Goal: Task Accomplishment & Management: Manage account settings

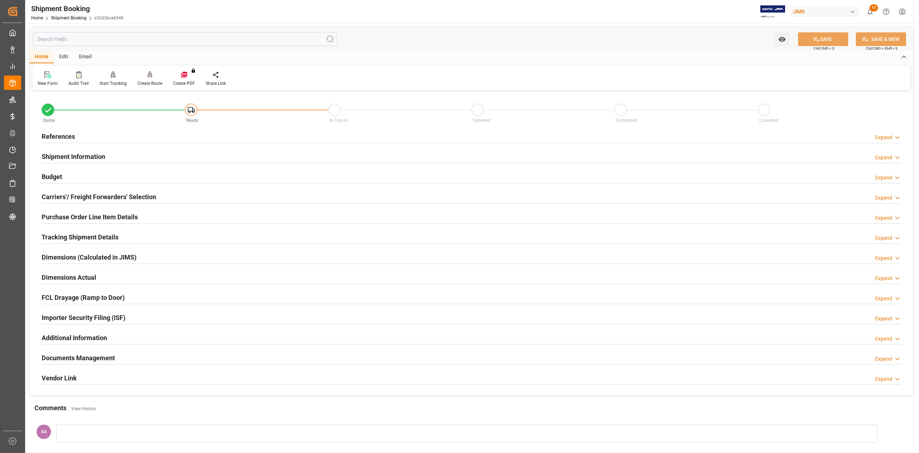
drag, startPoint x: 65, startPoint y: 133, endPoint x: 156, endPoint y: 148, distance: 92.5
click at [65, 133] on h2 "References" at bounding box center [58, 136] width 33 height 10
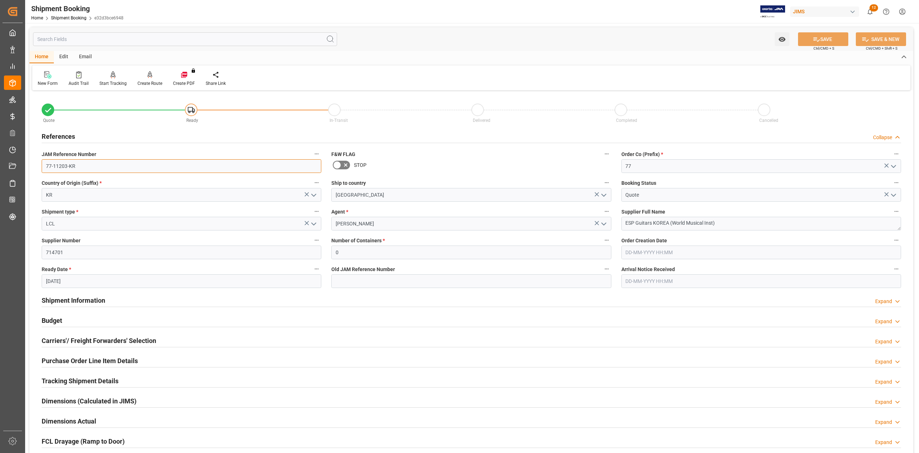
click at [98, 166] on input "77-11203-KR" at bounding box center [182, 166] width 280 height 14
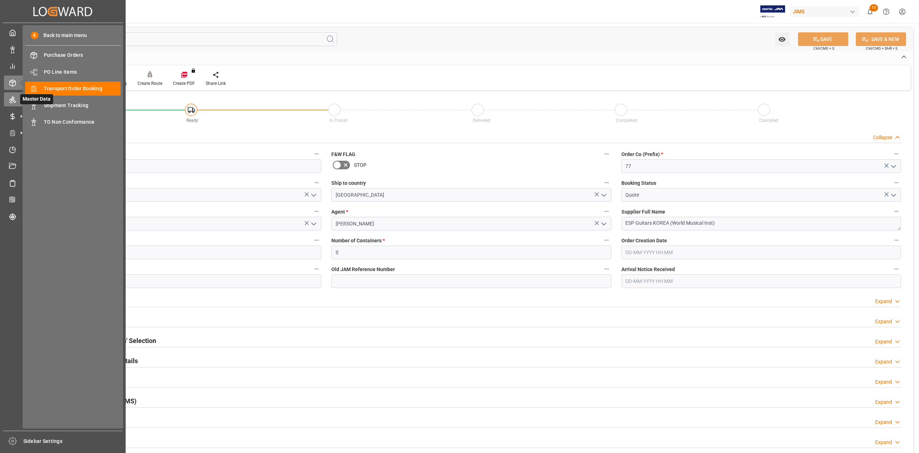
click at [13, 99] on icon at bounding box center [12, 100] width 6 height 6
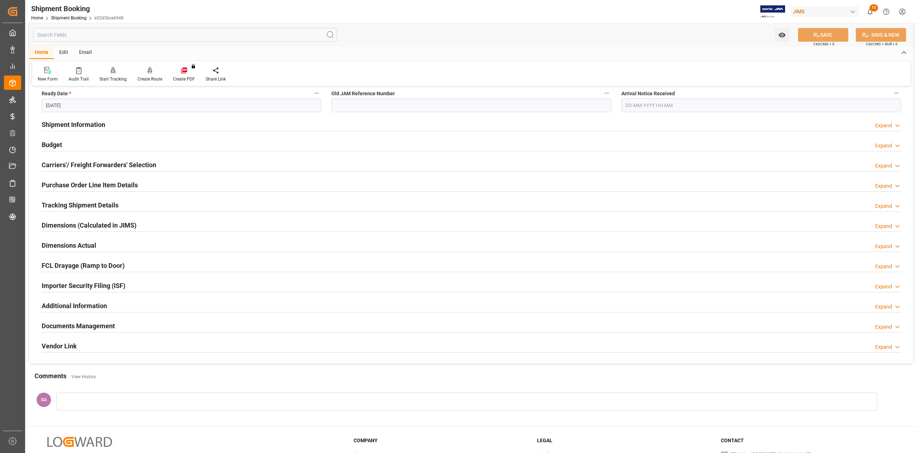
scroll to position [191, 0]
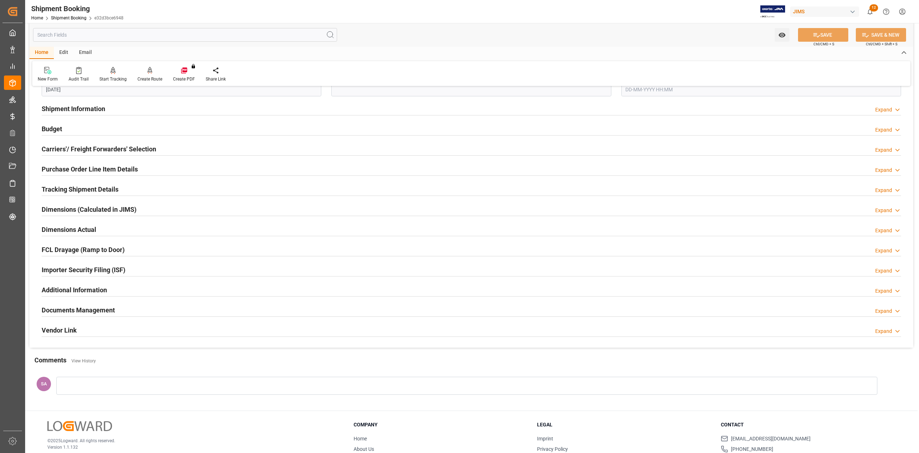
click at [88, 310] on h2 "Documents Management" at bounding box center [78, 310] width 73 height 10
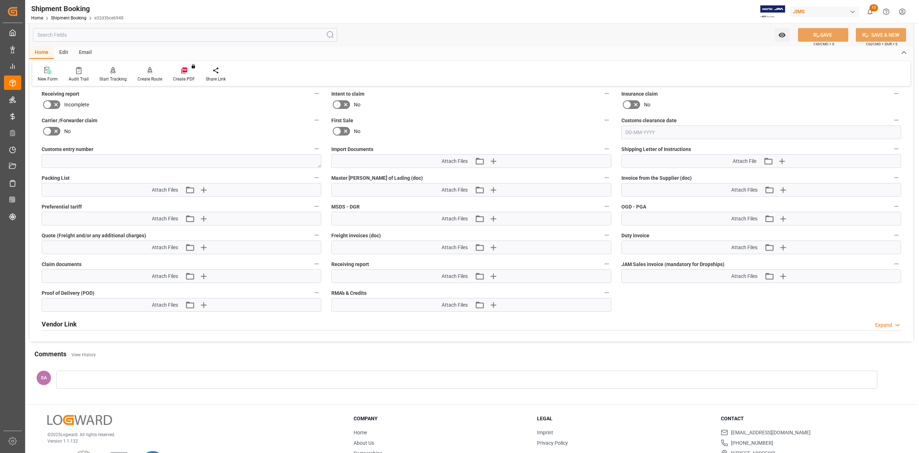
scroll to position [479, 0]
click at [206, 189] on icon "button" at bounding box center [203, 189] width 11 height 11
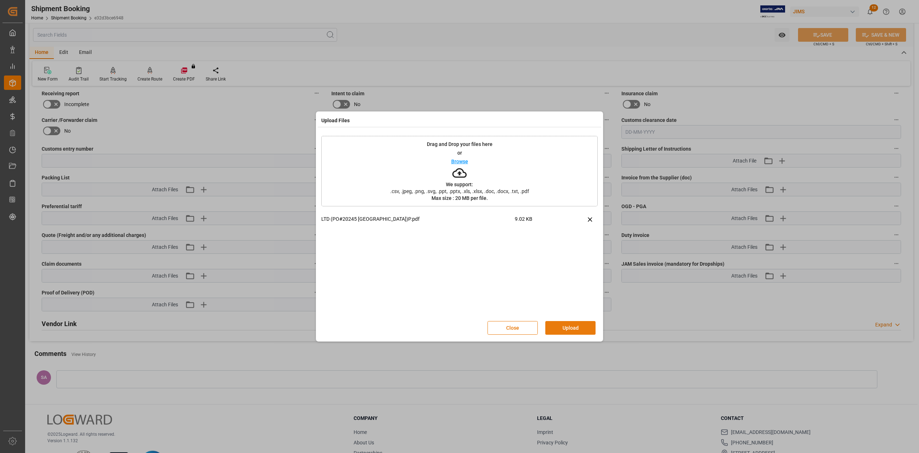
click at [573, 326] on button "Upload" at bounding box center [571, 328] width 50 height 14
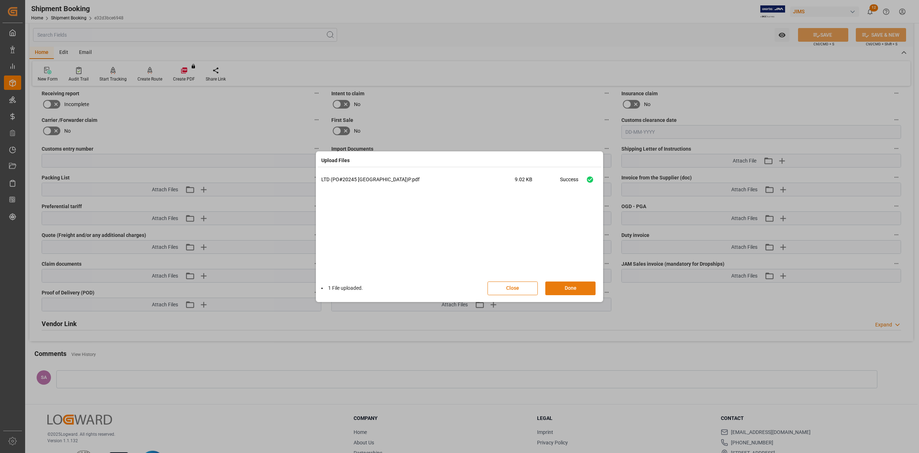
click at [563, 284] on button "Done" at bounding box center [571, 288] width 50 height 14
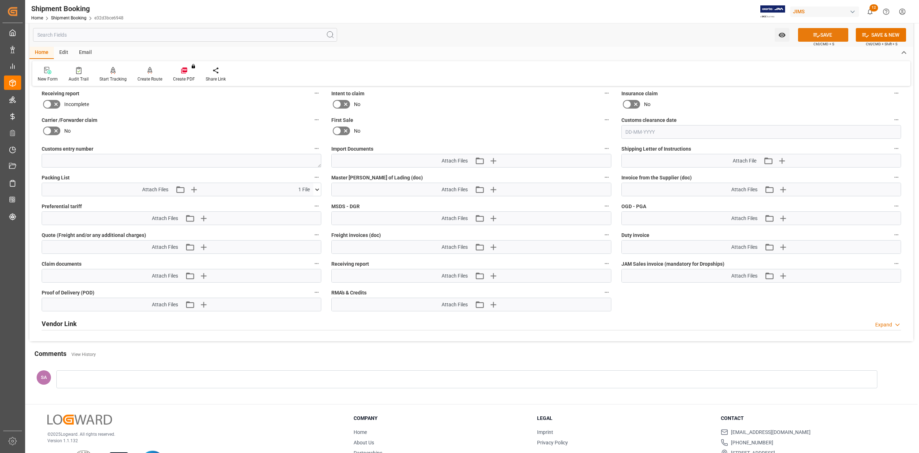
click at [822, 35] on button "SAVE" at bounding box center [823, 35] width 50 height 14
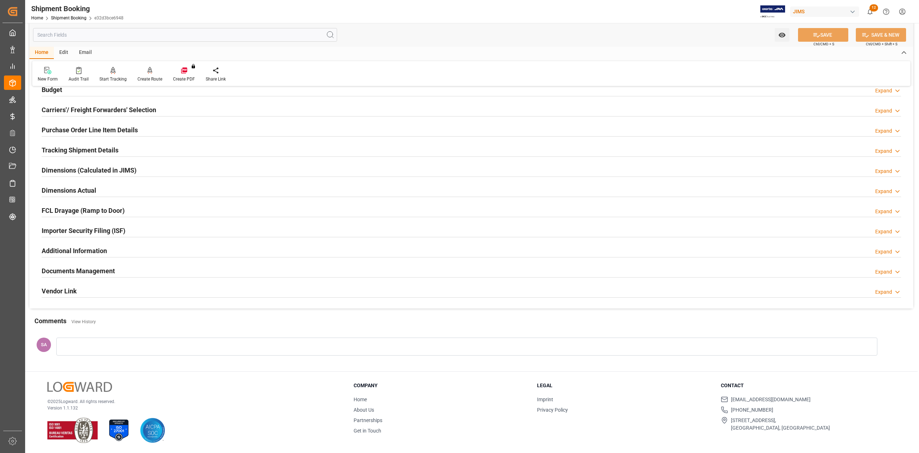
scroll to position [0, 0]
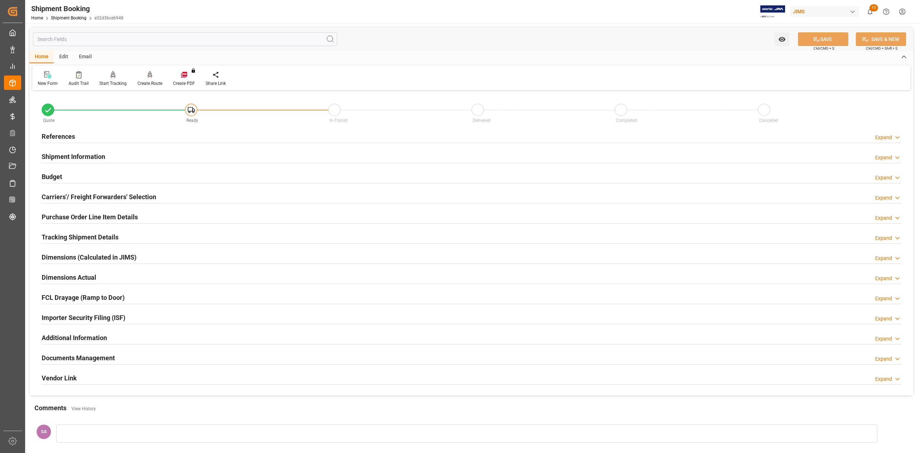
click at [55, 195] on h2 "Carriers'/ Freight Forwarders' Selection" at bounding box center [99, 197] width 115 height 10
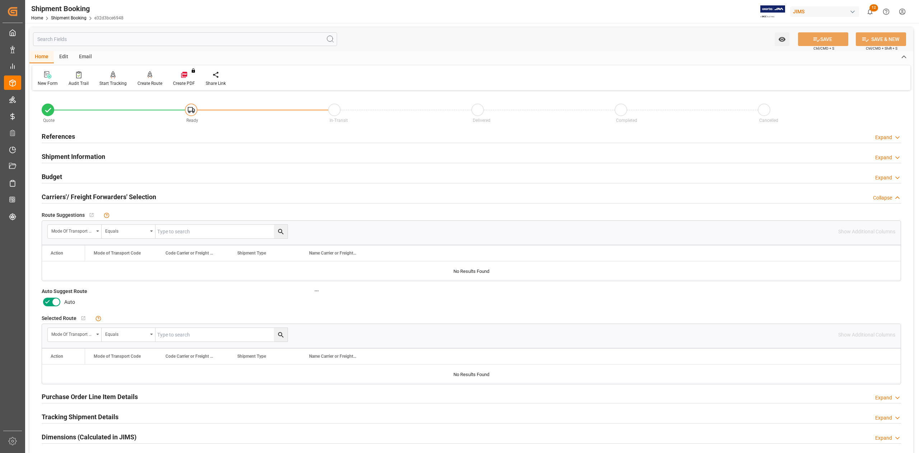
click at [57, 300] on icon at bounding box center [56, 301] width 9 height 9
click at [0, 0] on input "checkbox" at bounding box center [0, 0] width 0 height 0
click at [832, 43] on button "SAVE" at bounding box center [823, 39] width 50 height 14
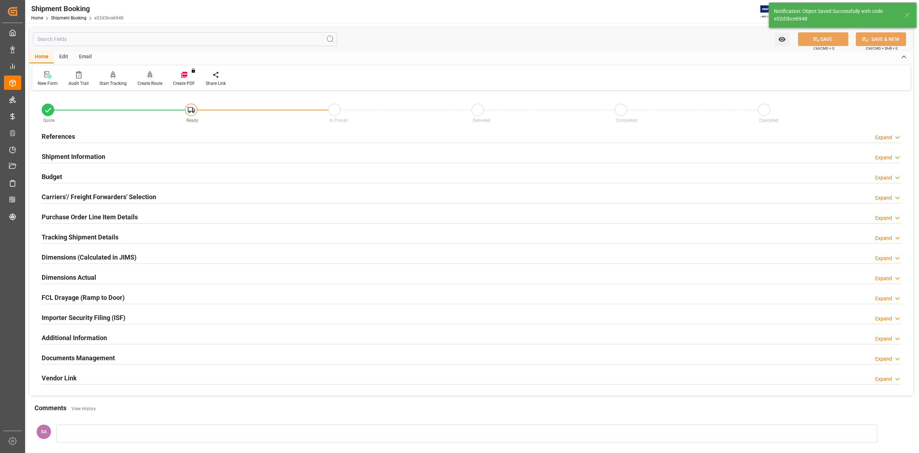
click at [143, 79] on div "Create Route" at bounding box center [150, 79] width 36 height 16
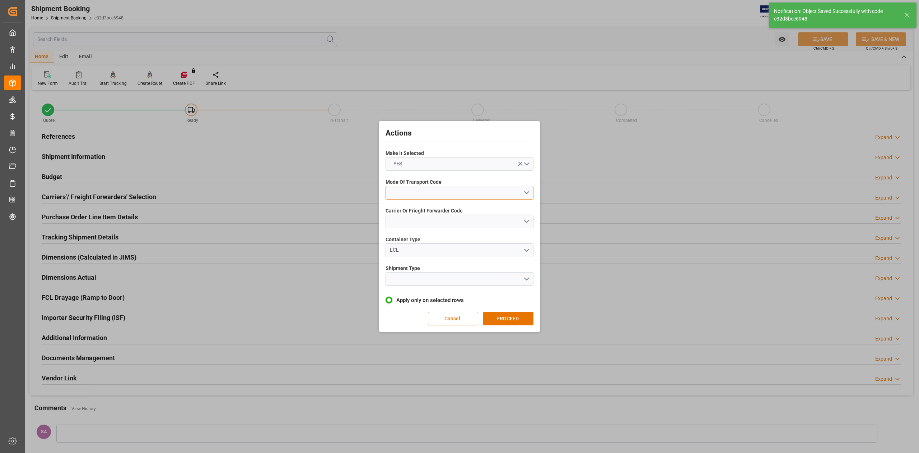
click at [444, 192] on button "open menu" at bounding box center [460, 193] width 148 height 14
click at [438, 195] on div "1- OCEAN" at bounding box center [459, 194] width 147 height 15
click at [431, 221] on button "open menu" at bounding box center [460, 221] width 148 height 14
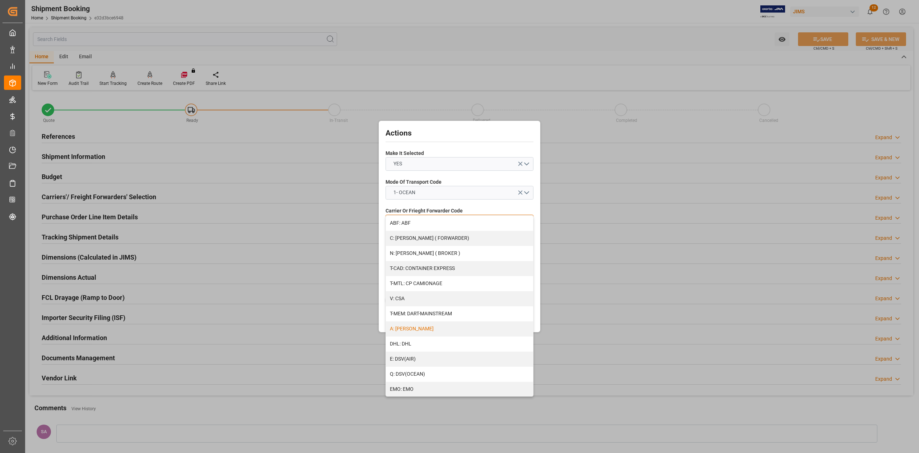
click at [413, 327] on div "A: DELMAR" at bounding box center [459, 328] width 147 height 15
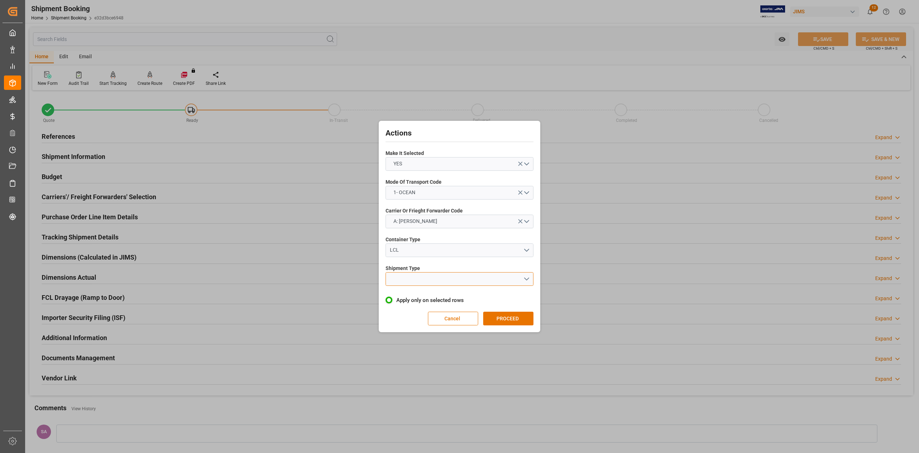
click at [424, 277] on button "open menu" at bounding box center [460, 279] width 148 height 14
click at [413, 295] on div "LCL" at bounding box center [459, 295] width 147 height 15
click at [522, 321] on button "PROCEED" at bounding box center [508, 318] width 50 height 14
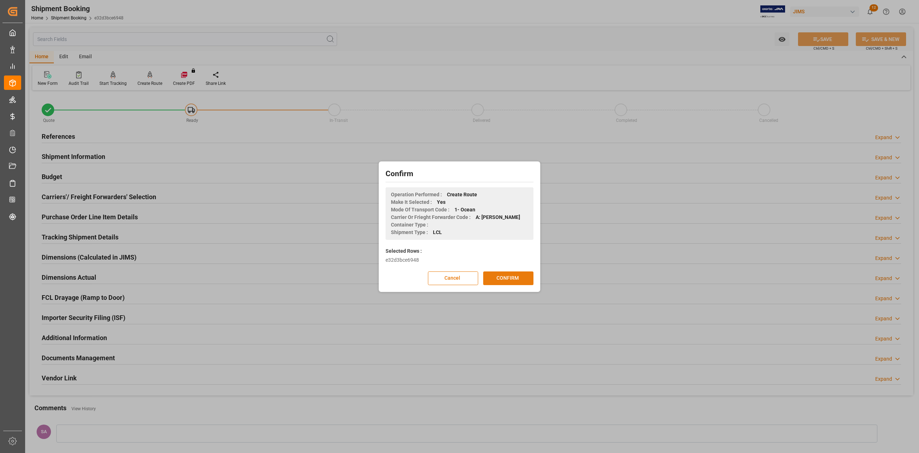
click at [506, 280] on button "CONFIRM" at bounding box center [508, 278] width 50 height 14
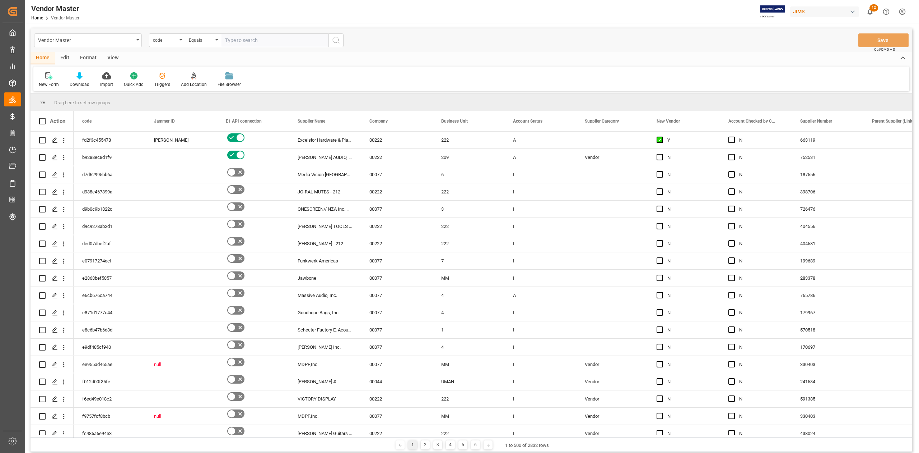
click at [280, 43] on input "text" at bounding box center [275, 40] width 108 height 14
type input "714701"
click at [343, 42] on button "search button" at bounding box center [336, 40] width 15 height 14
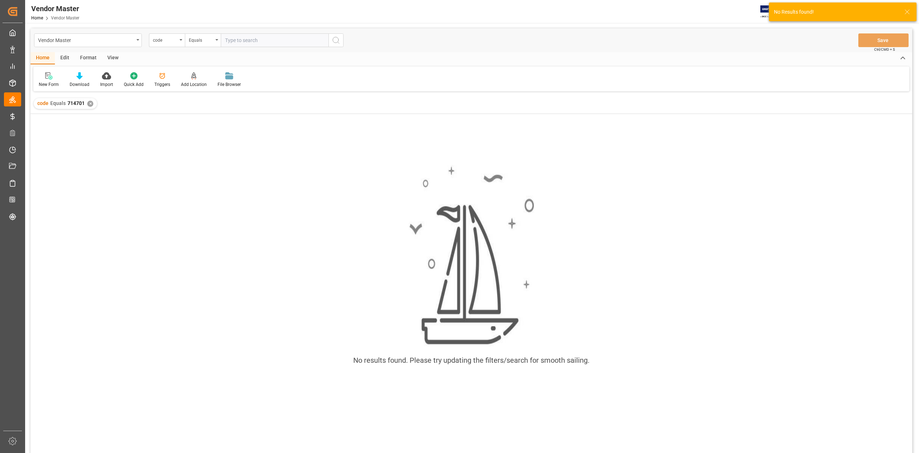
click at [85, 103] on div "code Equals 714701 ✕" at bounding box center [65, 103] width 63 height 11
click at [92, 105] on div "✕" at bounding box center [90, 104] width 6 height 6
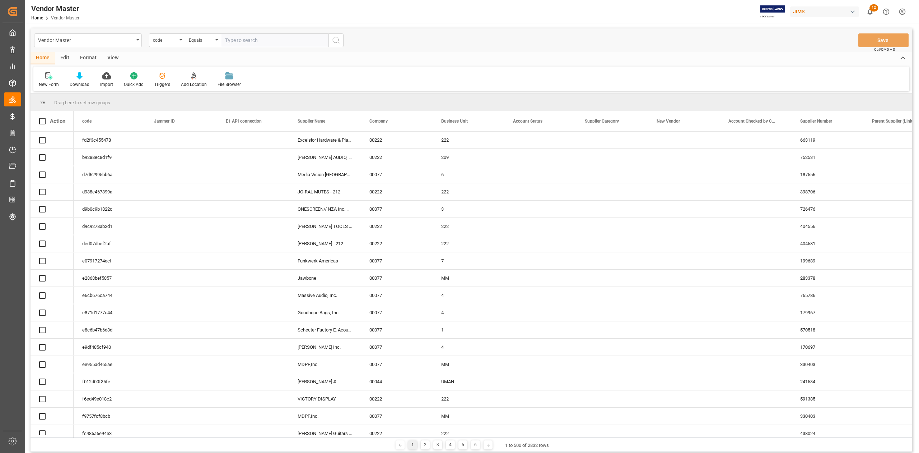
click at [173, 44] on div "code" at bounding box center [167, 40] width 36 height 14
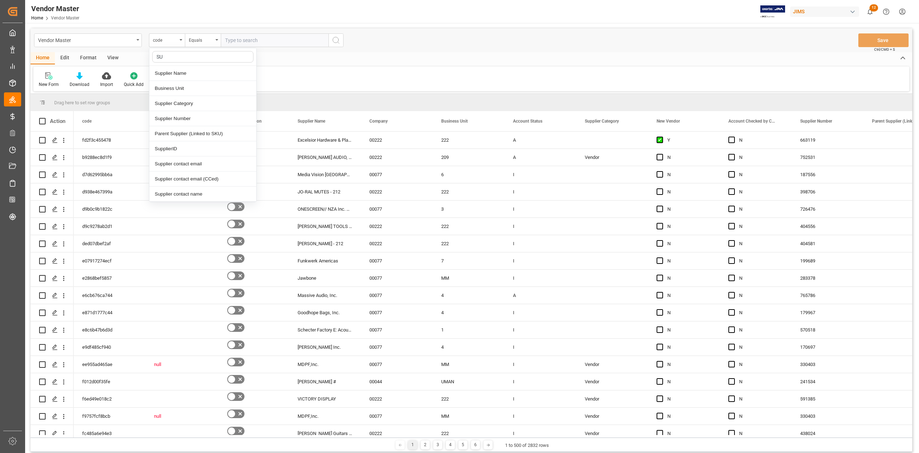
type input "SUP"
click at [177, 103] on div "Supplier Number" at bounding box center [202, 103] width 107 height 15
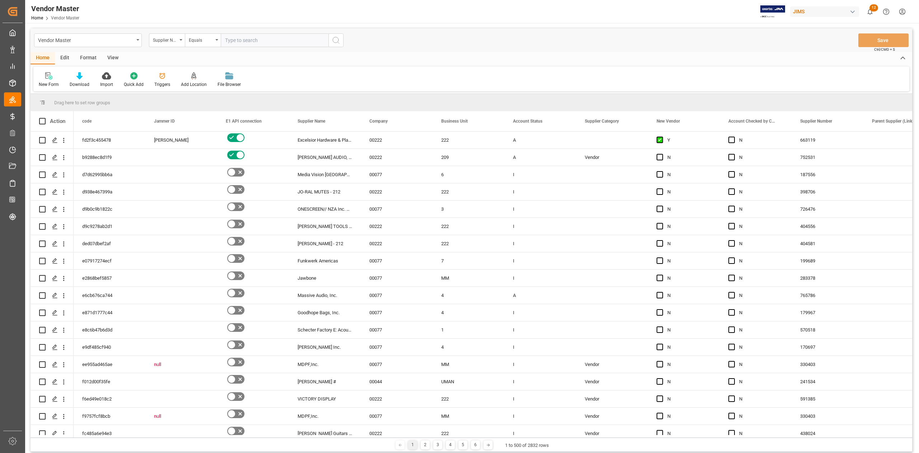
click at [255, 42] on input "text" at bounding box center [275, 40] width 108 height 14
paste input "714701"
type input "714701"
click at [337, 42] on icon "search button" at bounding box center [336, 40] width 9 height 9
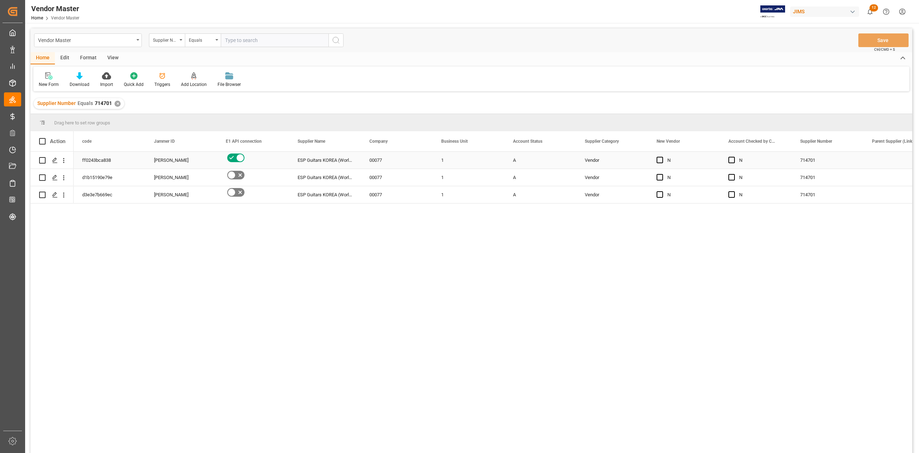
click at [424, 164] on div "00077" at bounding box center [397, 160] width 72 height 17
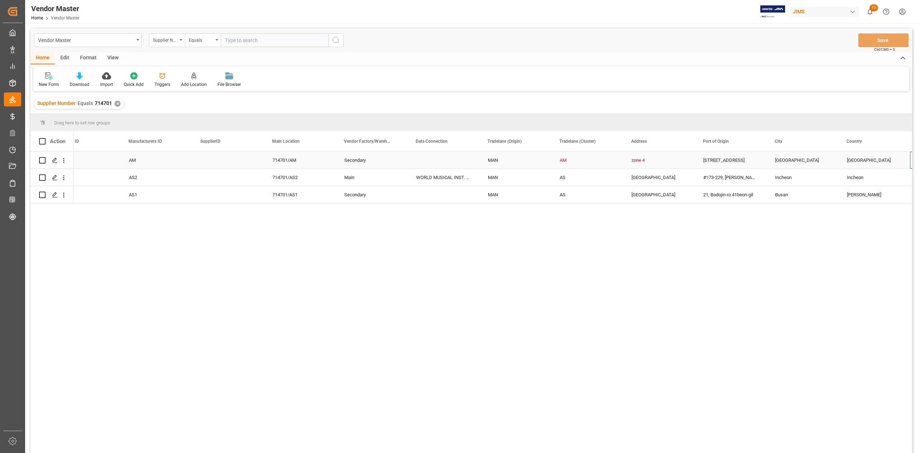
scroll to position [0, 887]
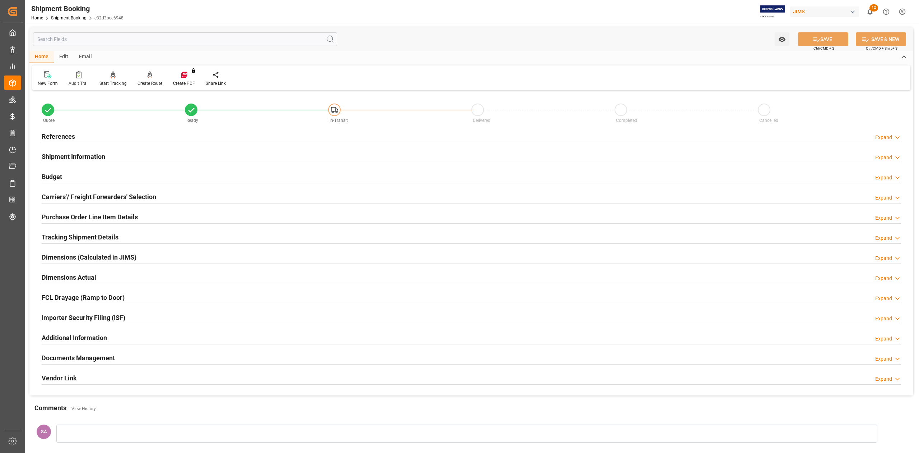
click at [68, 156] on h2 "Shipment Information" at bounding box center [74, 157] width 64 height 10
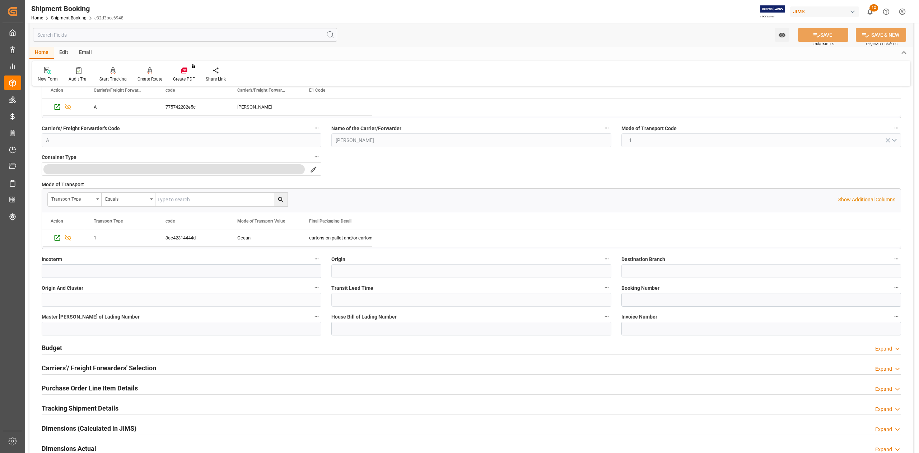
scroll to position [191, 0]
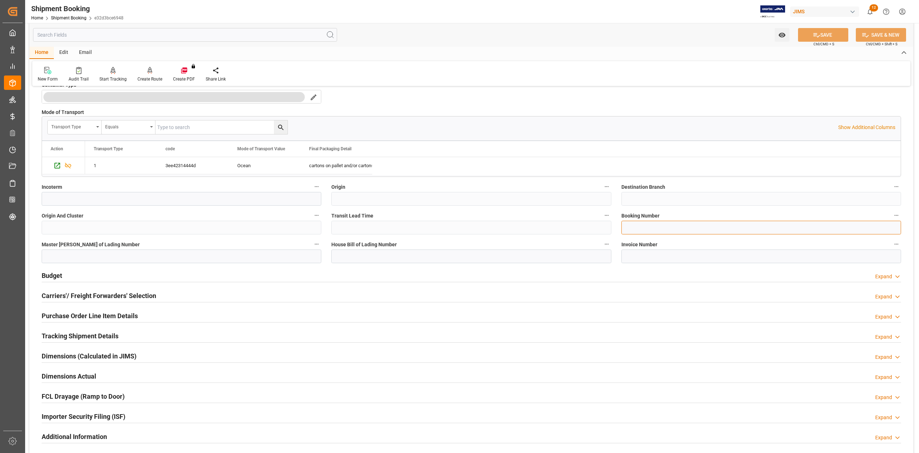
click at [647, 226] on input at bounding box center [762, 228] width 280 height 14
paste input "13639150"
type input "13639150"
click at [823, 39] on button "SAVE" at bounding box center [823, 35] width 50 height 14
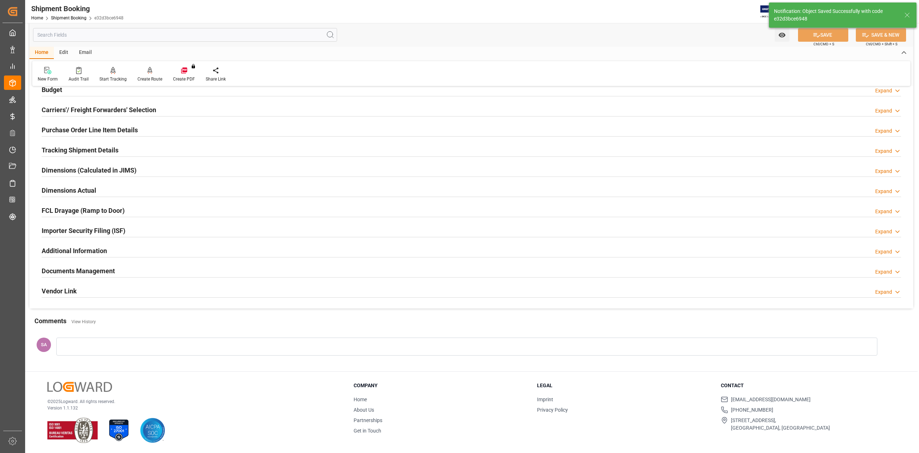
scroll to position [0, 0]
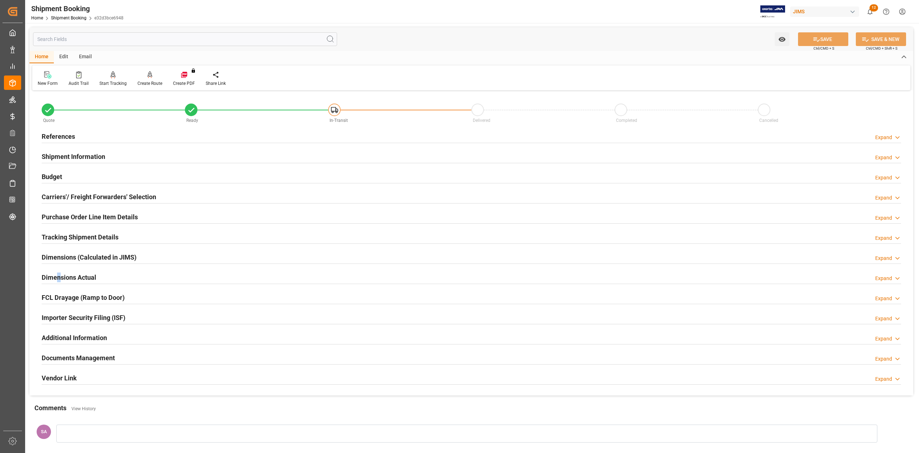
drag, startPoint x: 57, startPoint y: 278, endPoint x: 62, endPoint y: 282, distance: 5.6
click at [59, 279] on h2 "Dimensions Actual" at bounding box center [69, 277] width 55 height 10
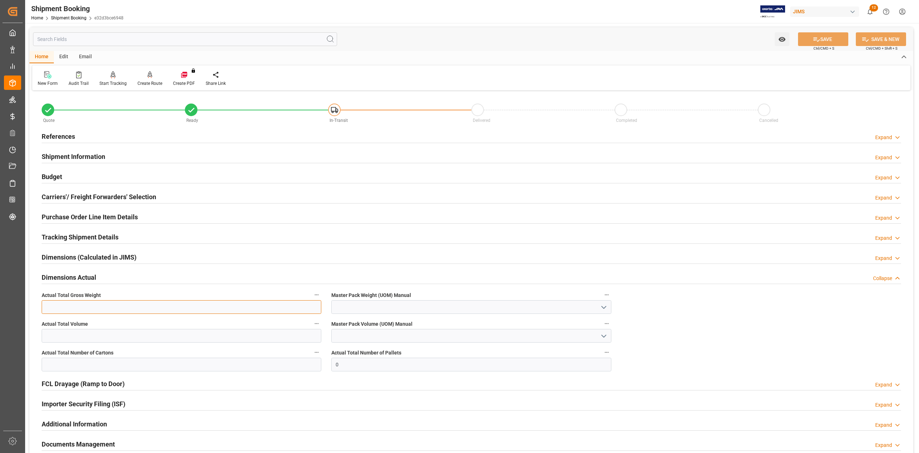
click at [73, 305] on input "text" at bounding box center [182, 307] width 280 height 14
type input "730.8"
click at [81, 334] on input "text" at bounding box center [182, 336] width 280 height 14
type input "5.03"
click at [94, 365] on input "text" at bounding box center [182, 364] width 280 height 14
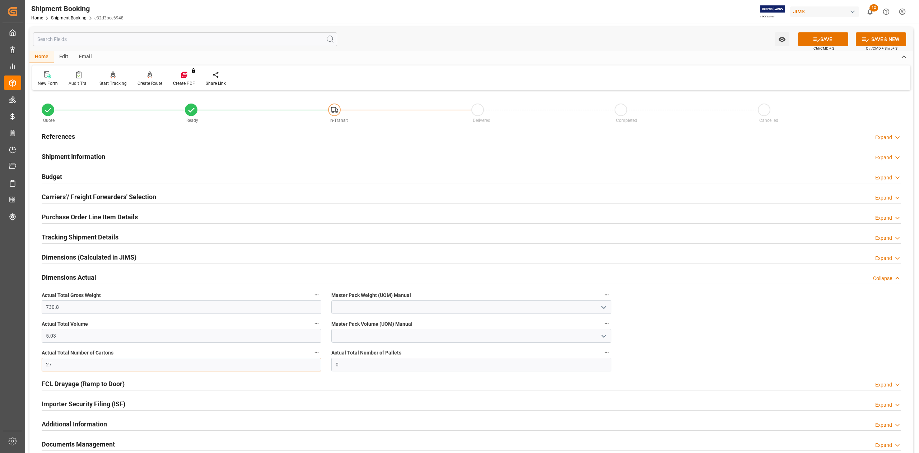
type input "27"
click at [365, 310] on input at bounding box center [471, 307] width 280 height 14
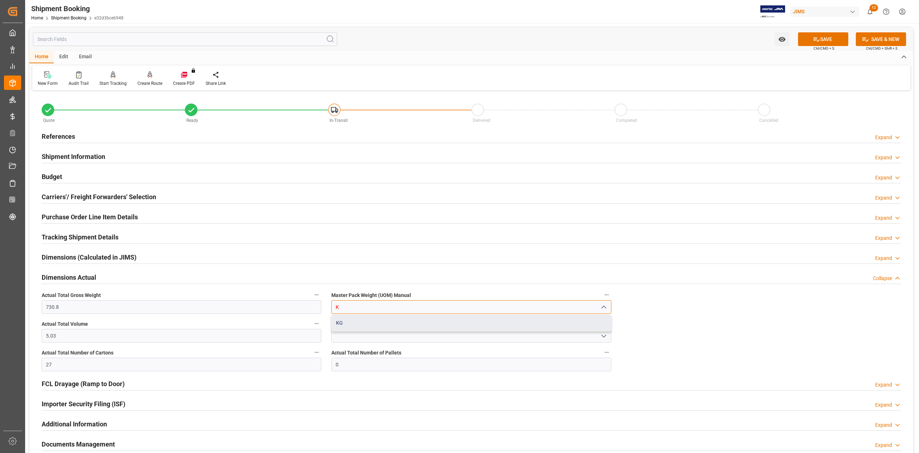
drag, startPoint x: 363, startPoint y: 320, endPoint x: 363, endPoint y: 329, distance: 8.6
click at [363, 321] on div "KG" at bounding box center [471, 323] width 279 height 16
type input "KG"
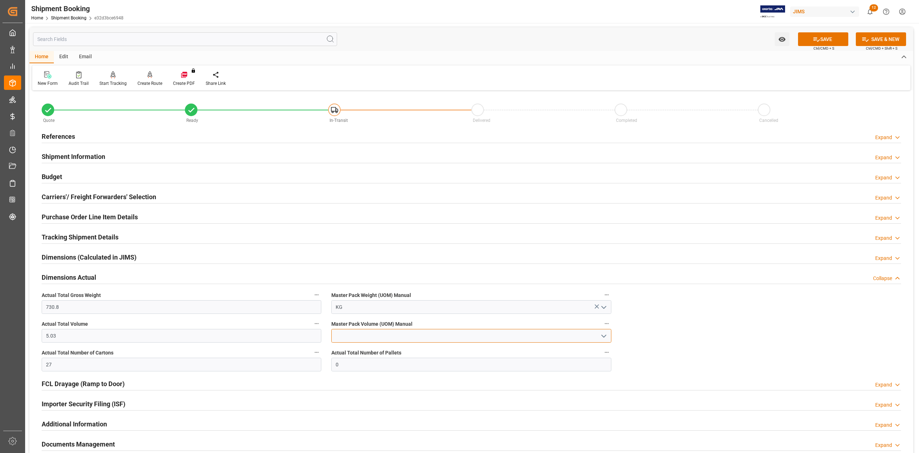
click at [362, 333] on input at bounding box center [471, 336] width 280 height 14
click at [357, 348] on div "CBM" at bounding box center [471, 351] width 279 height 16
type input "CBM"
click at [823, 40] on button "SAVE" at bounding box center [823, 39] width 50 height 14
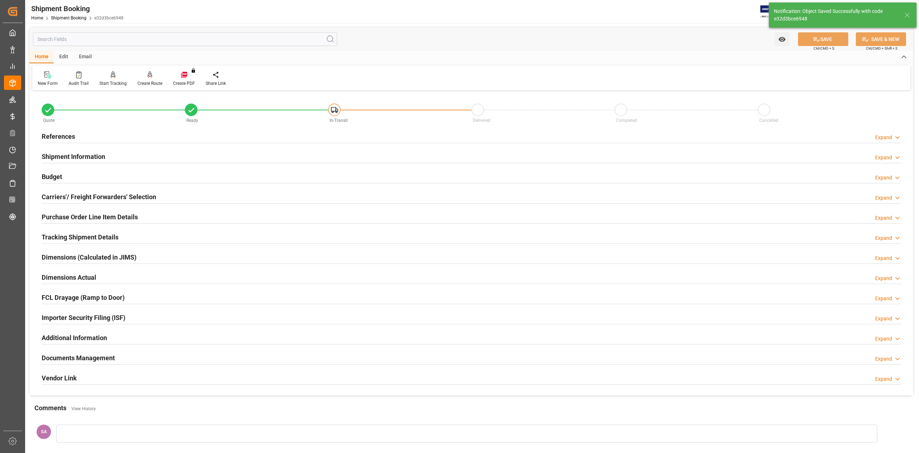
drag, startPoint x: 75, startPoint y: 278, endPoint x: 85, endPoint y: 279, distance: 9.5
click at [75, 277] on h2 "Dimensions Actual" at bounding box center [69, 277] width 55 height 10
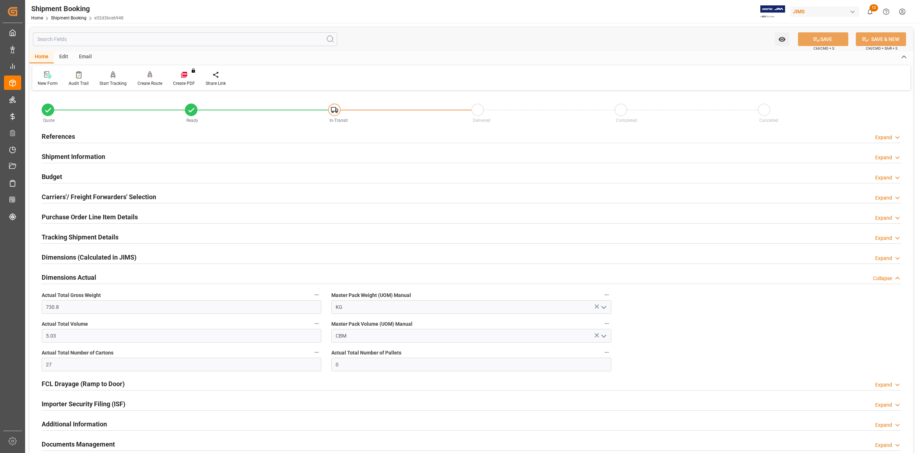
drag, startPoint x: 57, startPoint y: 174, endPoint x: 72, endPoint y: 197, distance: 27.5
click at [57, 174] on h2 "Budget" at bounding box center [52, 177] width 20 height 10
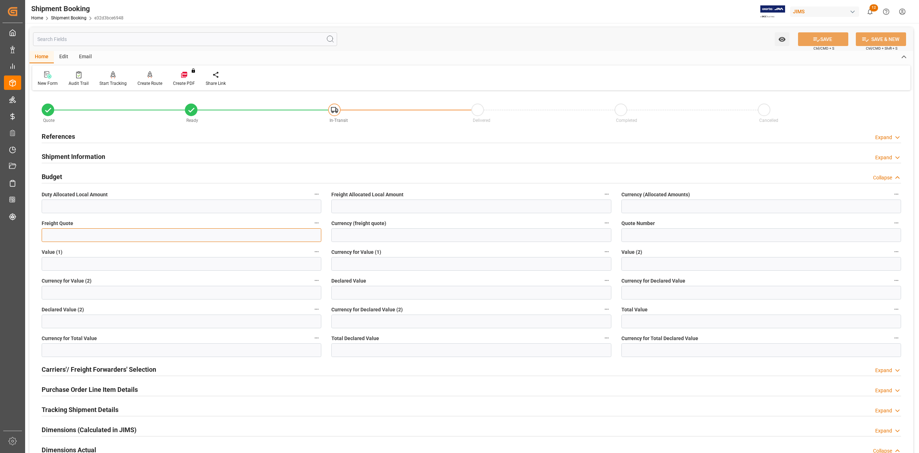
click at [76, 231] on input "text" at bounding box center [182, 235] width 280 height 14
type input "7"
type input "0"
type input "1000"
click at [342, 235] on input at bounding box center [471, 235] width 280 height 14
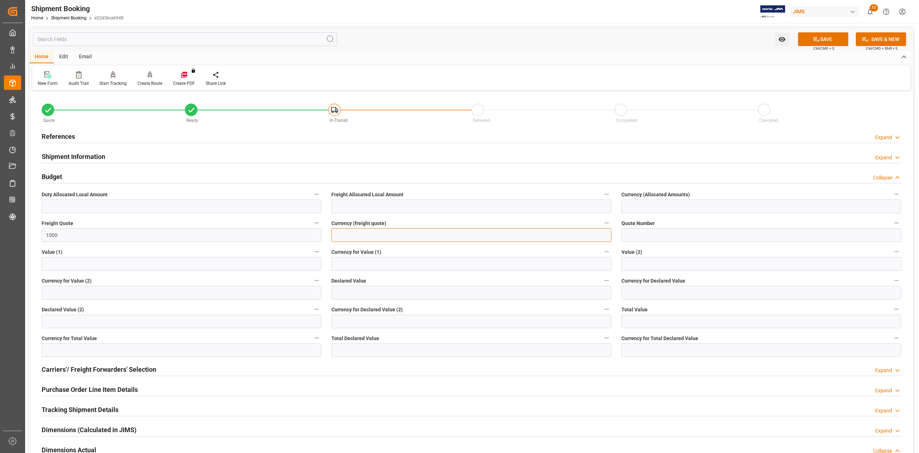
type input "USD"
click at [820, 37] on button "SAVE" at bounding box center [823, 39] width 50 height 14
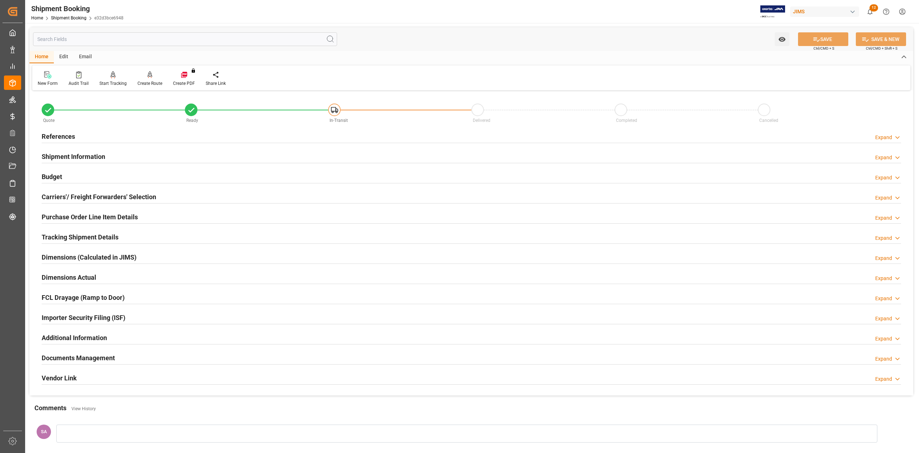
click at [70, 239] on h2 "Tracking Shipment Details" at bounding box center [80, 237] width 77 height 10
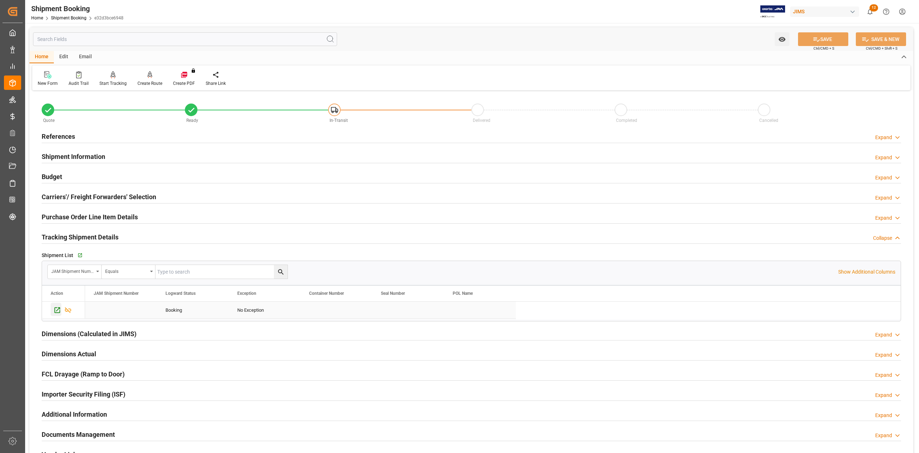
click at [60, 311] on icon "Press SPACE to select this row." at bounding box center [58, 310] width 6 height 6
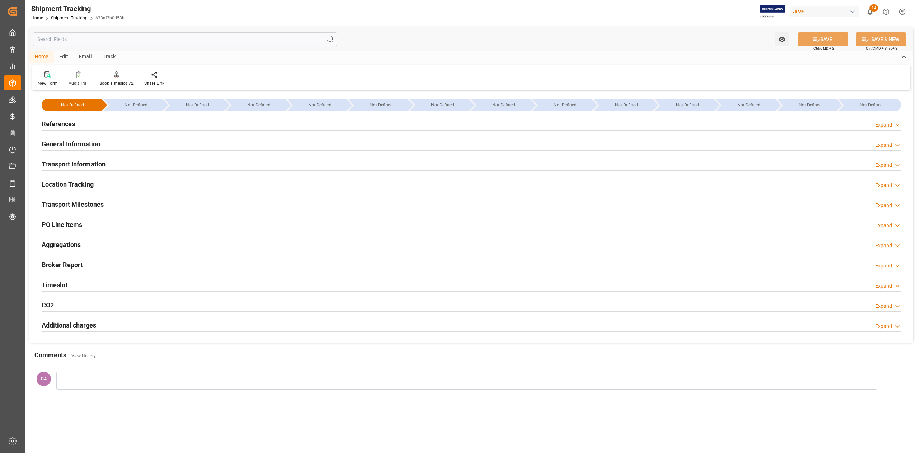
drag, startPoint x: 68, startPoint y: 124, endPoint x: 122, endPoint y: 156, distance: 62.6
click at [68, 124] on h2 "References" at bounding box center [58, 124] width 33 height 10
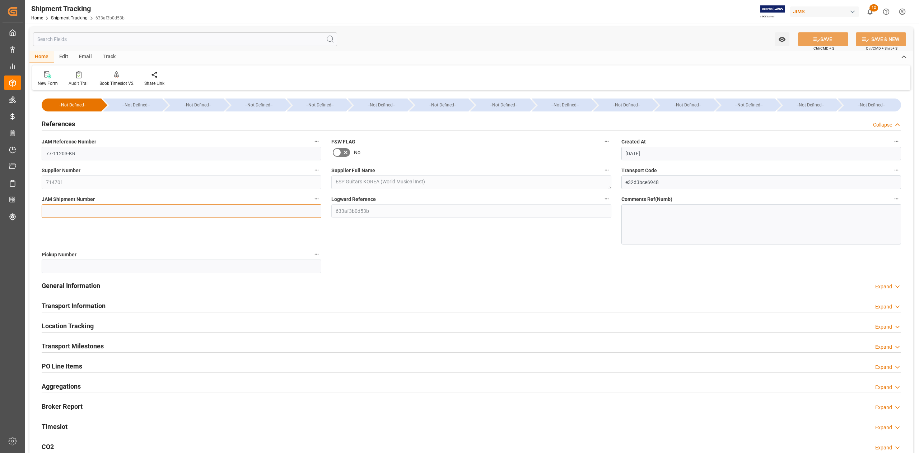
click at [70, 209] on input at bounding box center [182, 211] width 280 height 14
paste input "73146"
type input "73146"
click at [819, 38] on button "SAVE" at bounding box center [823, 39] width 50 height 14
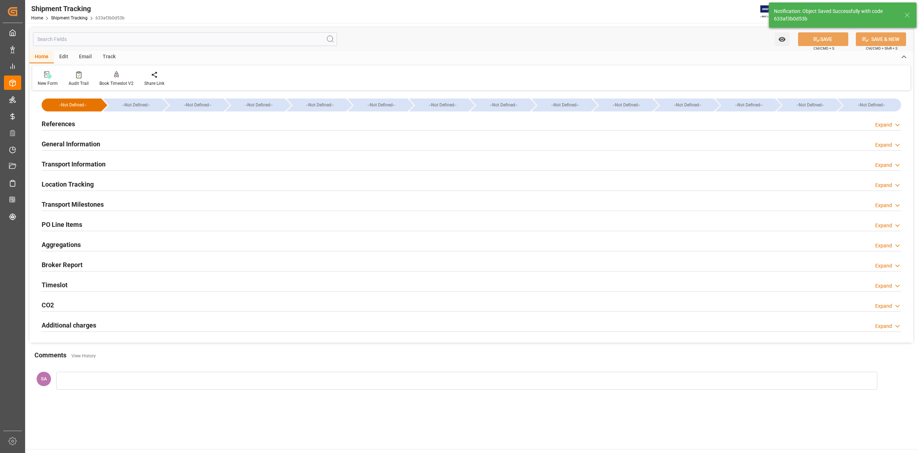
click at [81, 200] on h2 "Transport Milestones" at bounding box center [73, 204] width 62 height 10
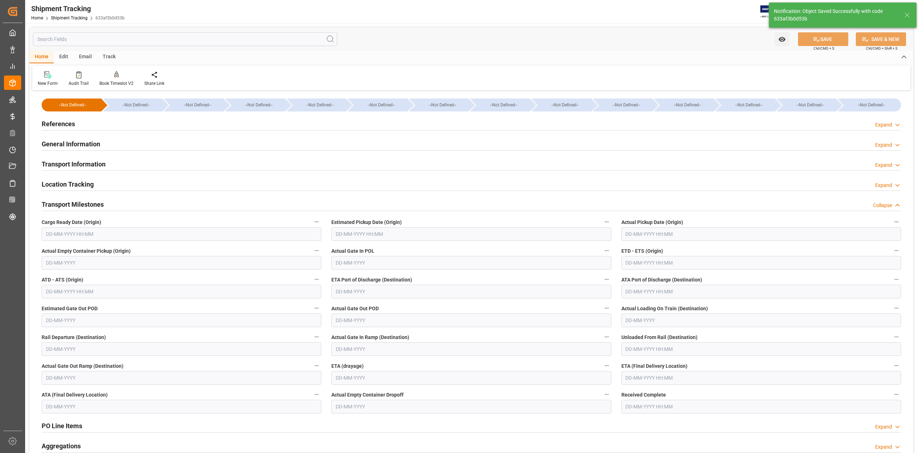
click at [81, 233] on input "text" at bounding box center [182, 234] width 280 height 14
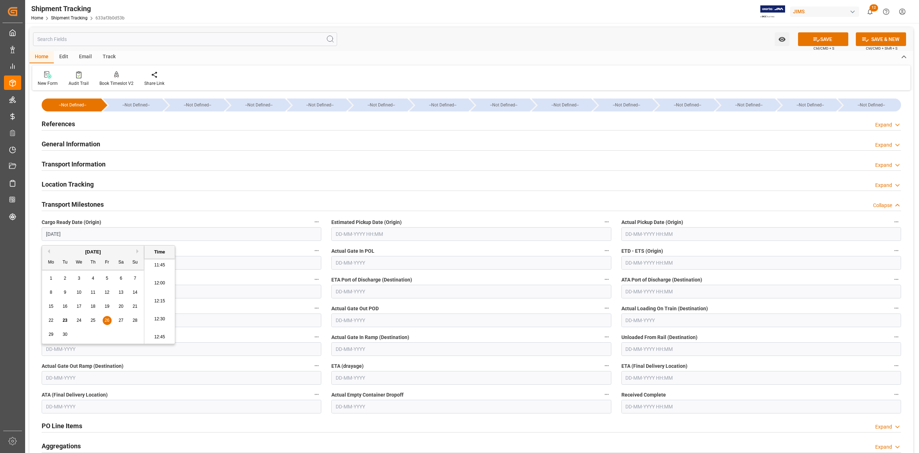
click at [411, 236] on input "text" at bounding box center [471, 234] width 280 height 14
type input "[DATE] 00:00"
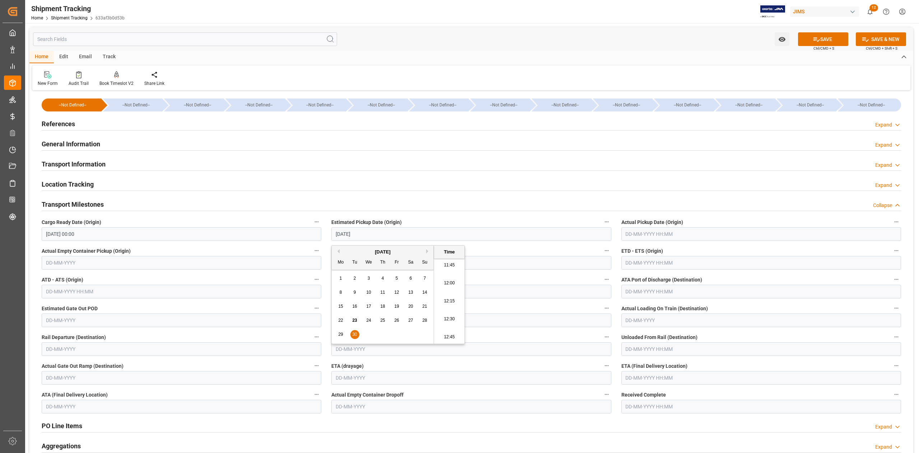
click at [633, 259] on input "text" at bounding box center [762, 263] width 280 height 14
type input "[DATE] 00:00"
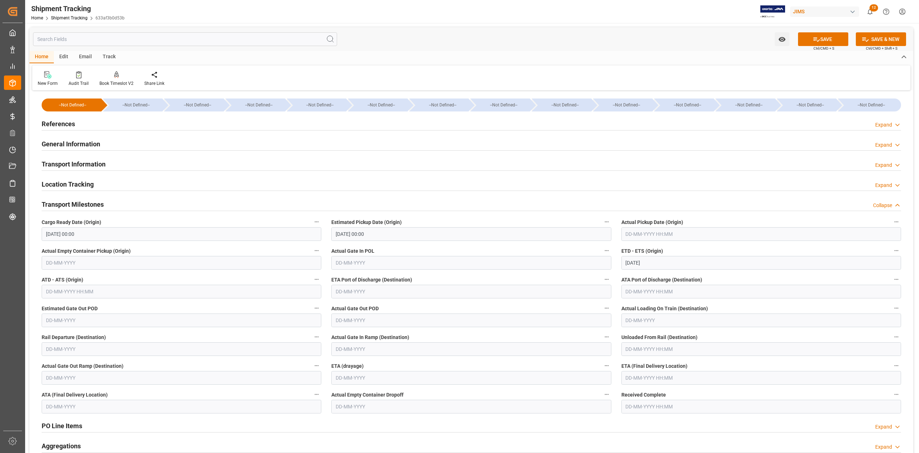
type input "[DATE] 00:00"
click at [678, 379] on input "text" at bounding box center [762, 378] width 280 height 14
click at [720, 272] on button "Next Month" at bounding box center [718, 272] width 4 height 4
click at [675, 328] on span "13" at bounding box center [672, 327] width 5 height 5
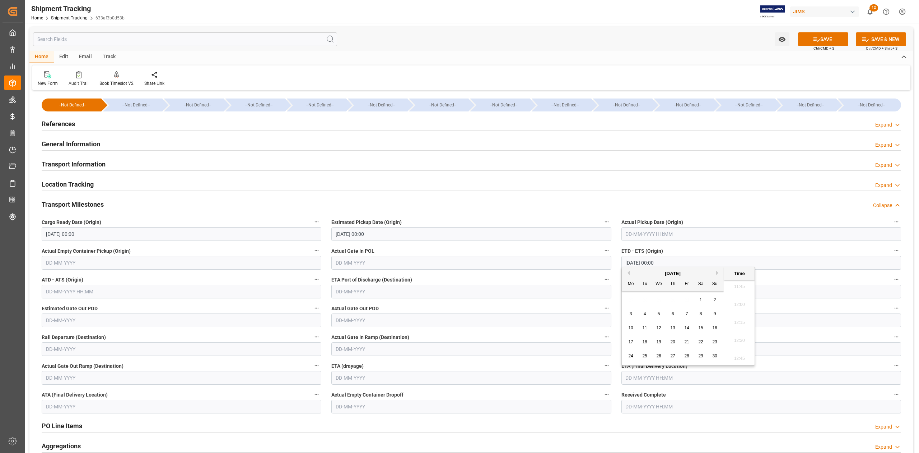
type input "[DATE] 00:00"
click at [820, 39] on button "SAVE" at bounding box center [823, 39] width 50 height 14
